Goal: Transaction & Acquisition: Purchase product/service

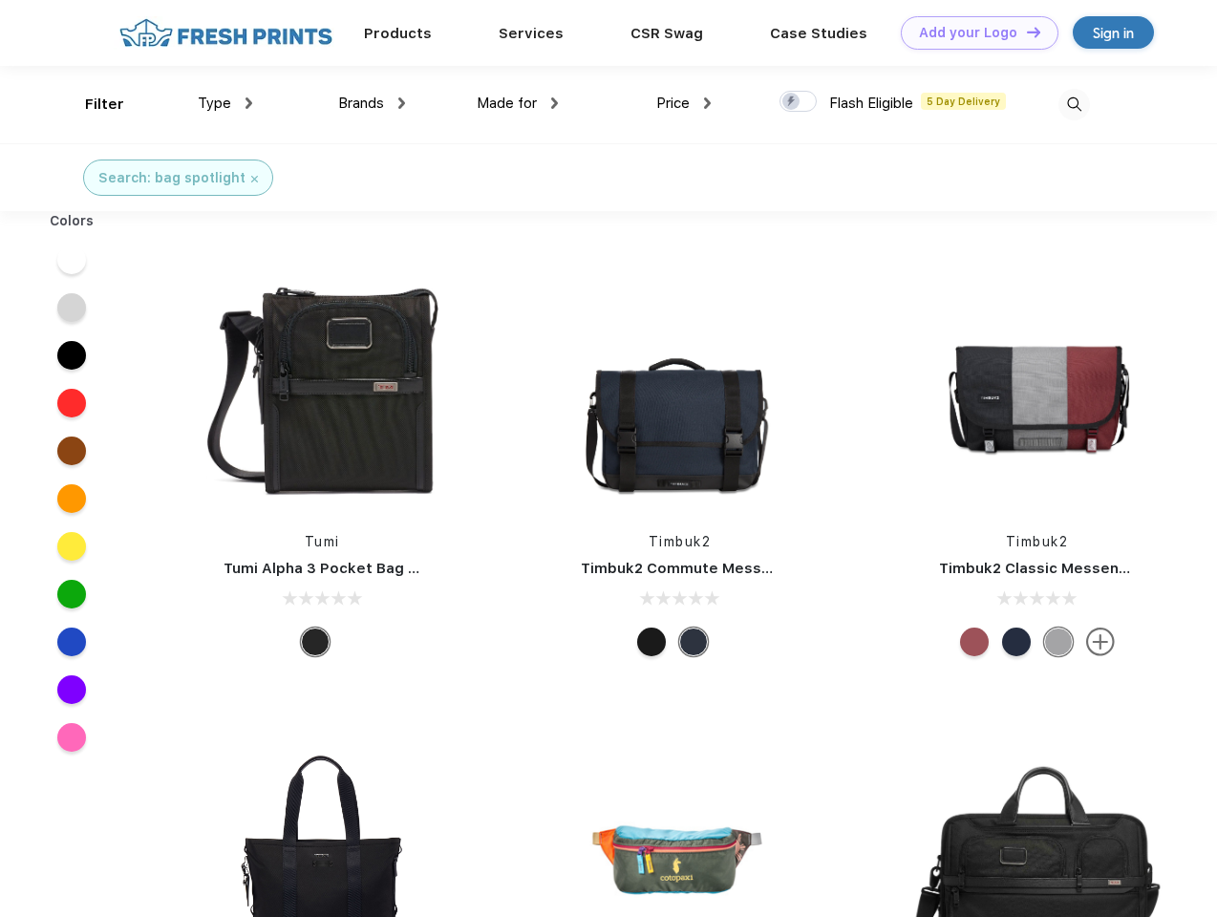
click at [972, 32] on link "Add your Logo Design Tool" at bounding box center [979, 32] width 158 height 33
click at [0, 0] on div "Design Tool" at bounding box center [0, 0] width 0 height 0
click at [1025, 32] on link "Add your Logo Design Tool" at bounding box center [979, 32] width 158 height 33
click at [92, 104] on div "Filter" at bounding box center [104, 105] width 39 height 22
click at [225, 103] on span "Type" at bounding box center [214, 103] width 33 height 17
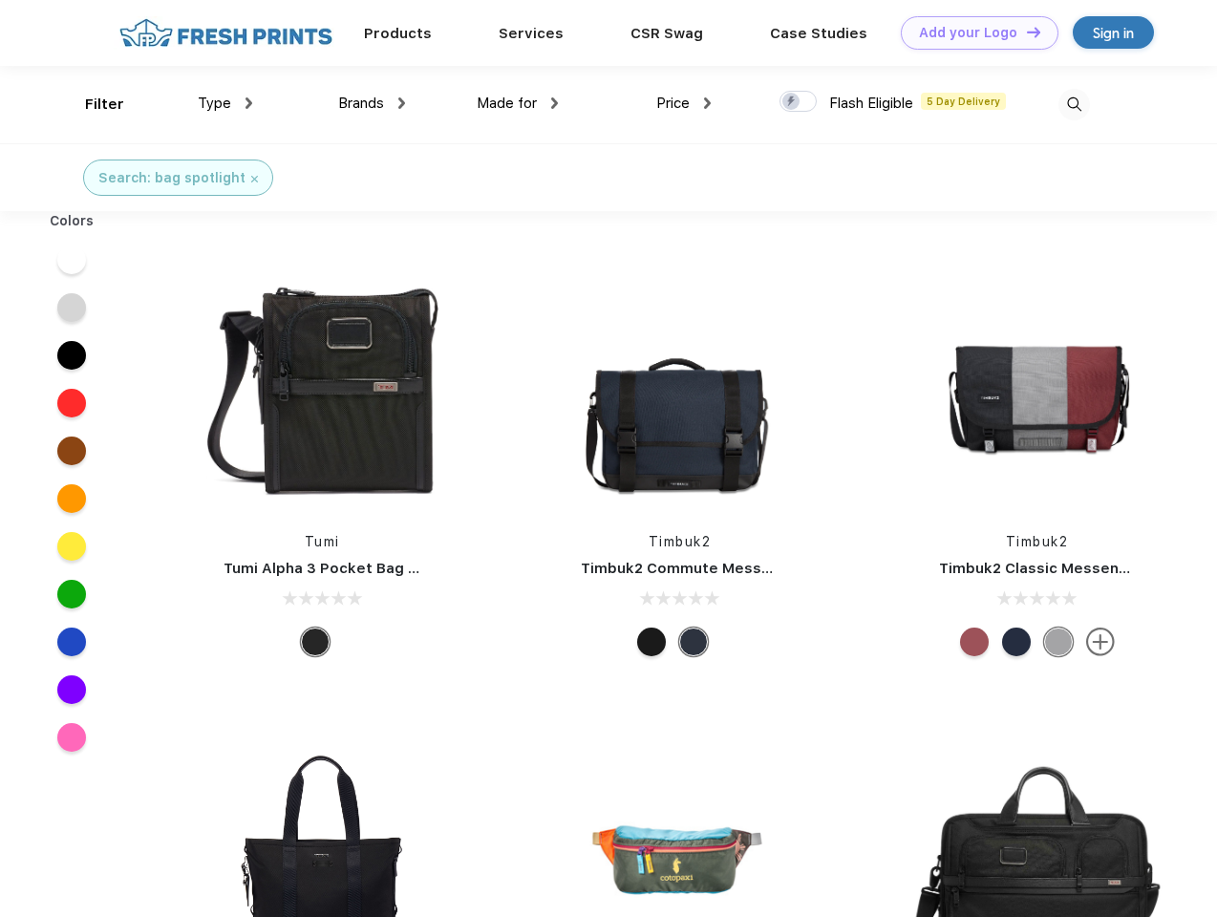
click at [371, 103] on span "Brands" at bounding box center [361, 103] width 46 height 17
click at [518, 103] on span "Made for" at bounding box center [507, 103] width 60 height 17
click at [684, 103] on span "Price" at bounding box center [672, 103] width 33 height 17
click at [798, 102] on div at bounding box center [797, 101] width 37 height 21
click at [792, 102] on input "checkbox" at bounding box center [785, 96] width 12 height 12
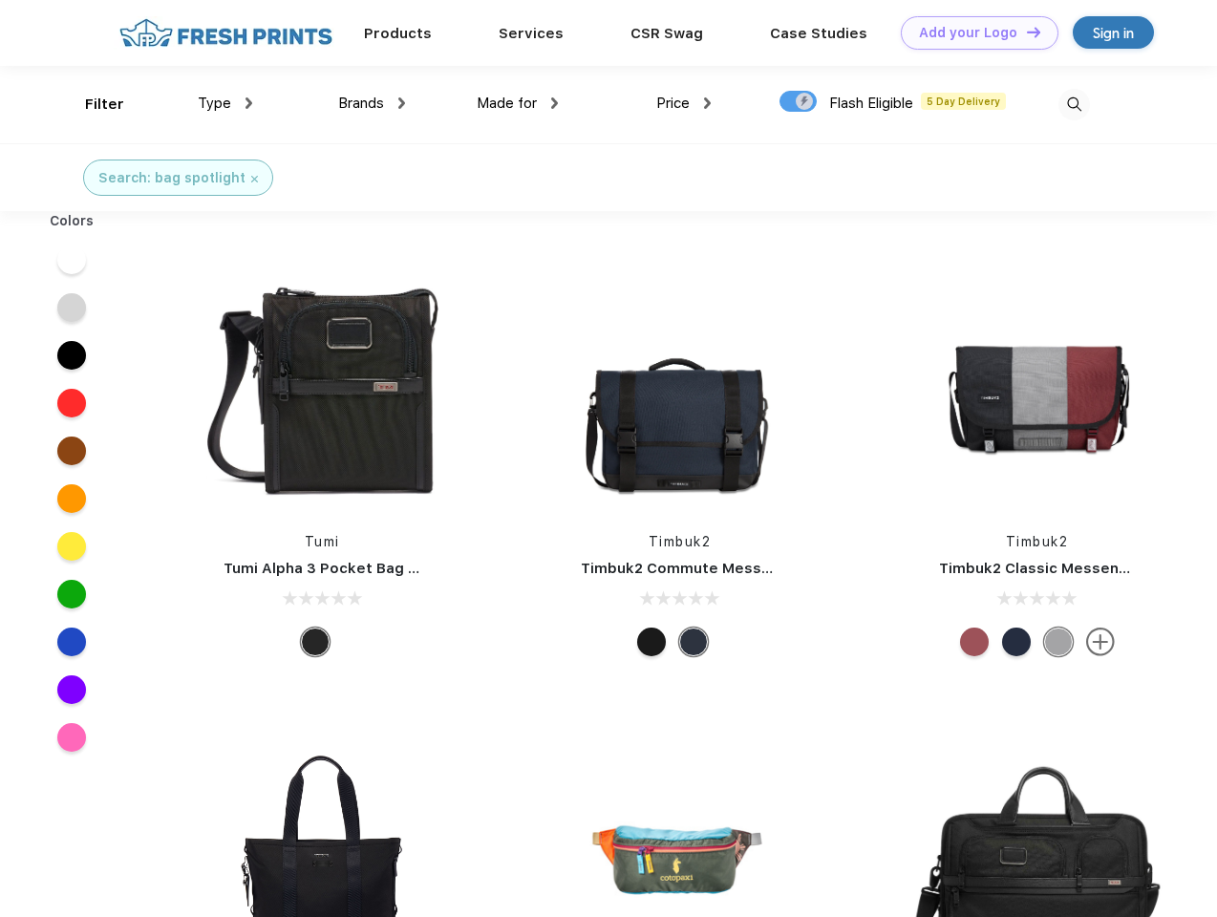
click at [1073, 104] on img at bounding box center [1074, 105] width 32 height 32
